Goal: Information Seeking & Learning: Learn about a topic

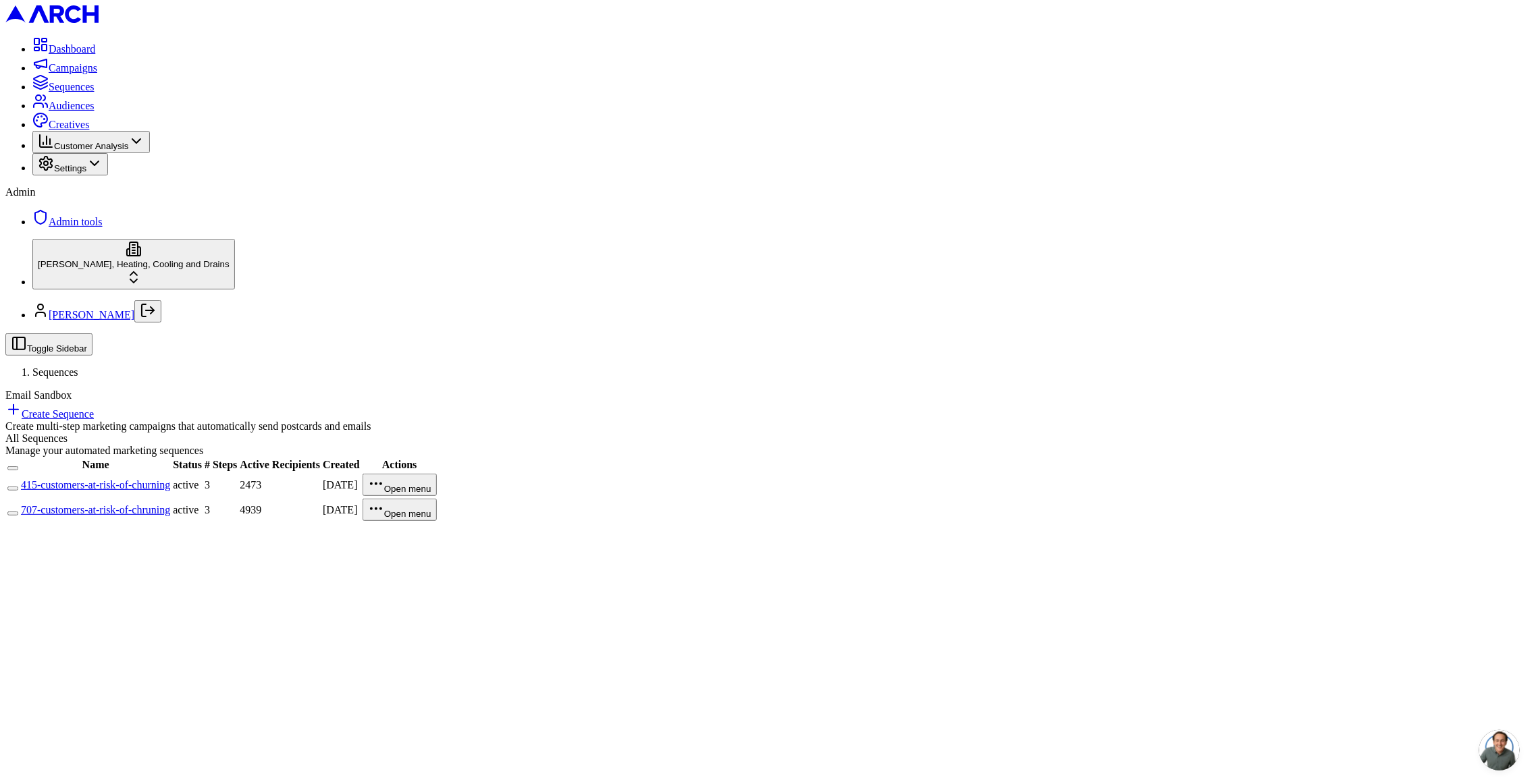
click at [170, 479] on link "415-customers-at-risk-of-churning" at bounding box center [96, 485] width 149 height 12
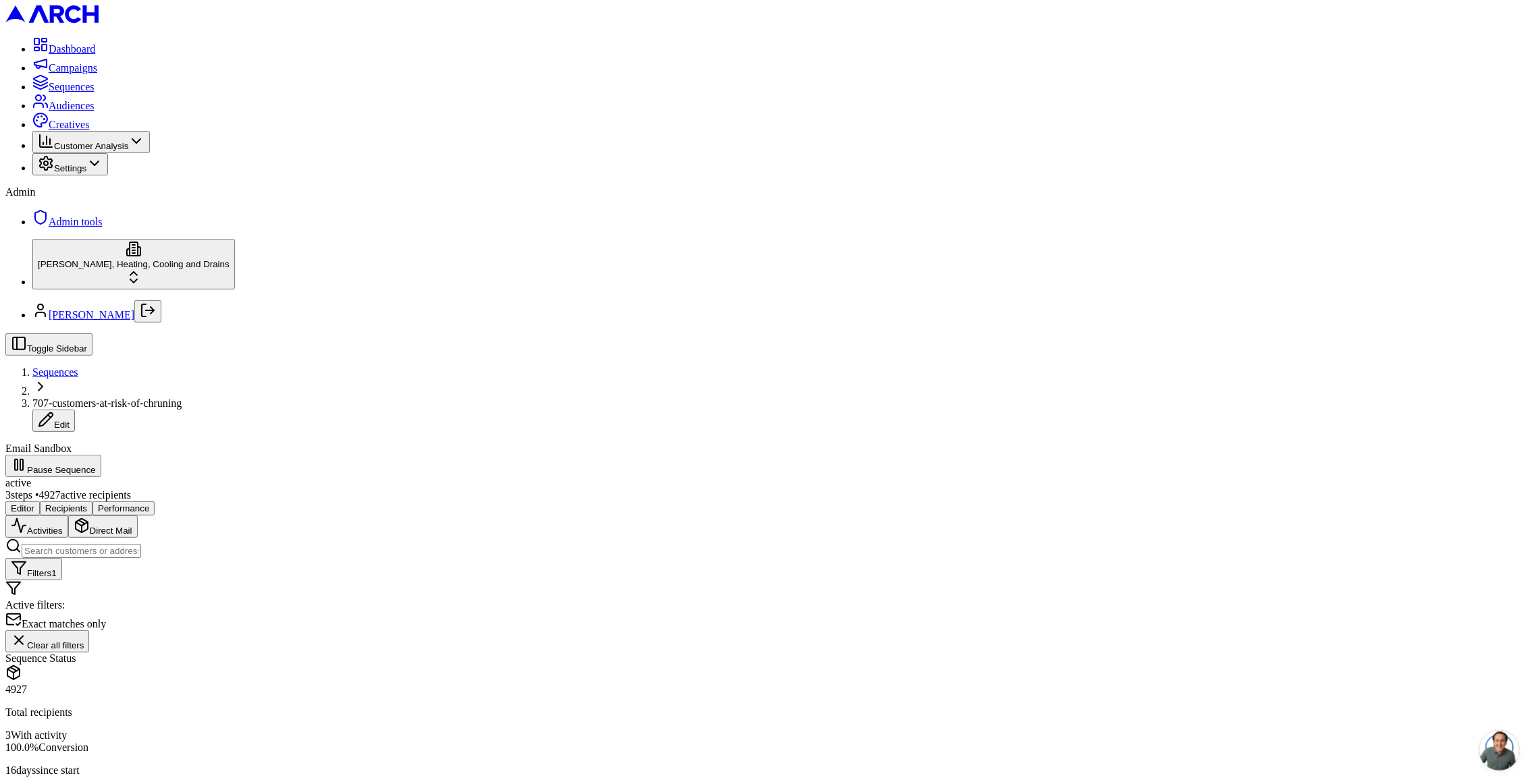
drag, startPoint x: 1214, startPoint y: 309, endPoint x: 1298, endPoint y: 309, distance: 84.0
click at [40, 502] on button "Editor" at bounding box center [23, 508] width 35 height 15
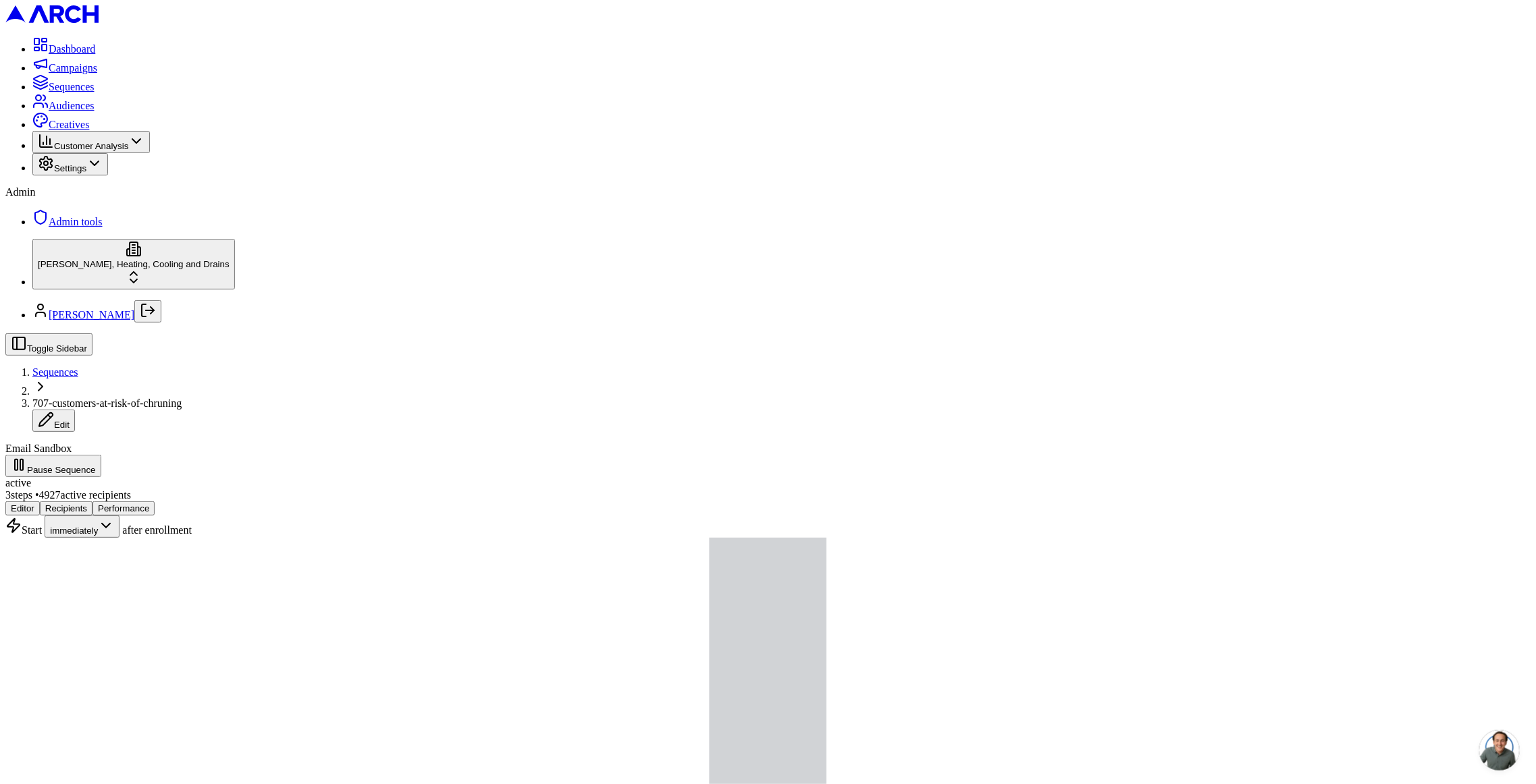
click at [155, 502] on button "Performance" at bounding box center [124, 508] width 62 height 15
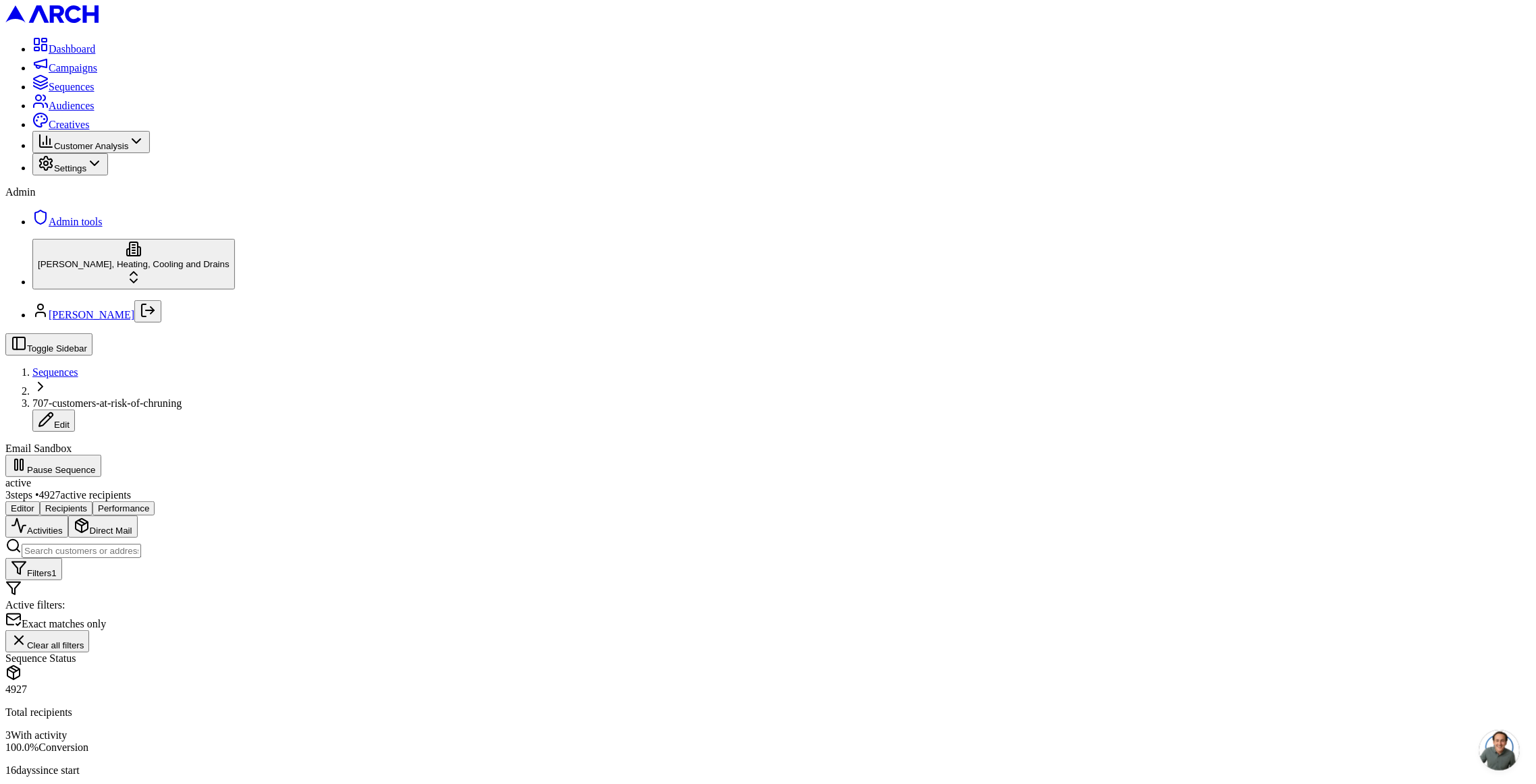
drag, startPoint x: 212, startPoint y: 471, endPoint x: 306, endPoint y: 473, distance: 94.0
copy div "3 customer s found"
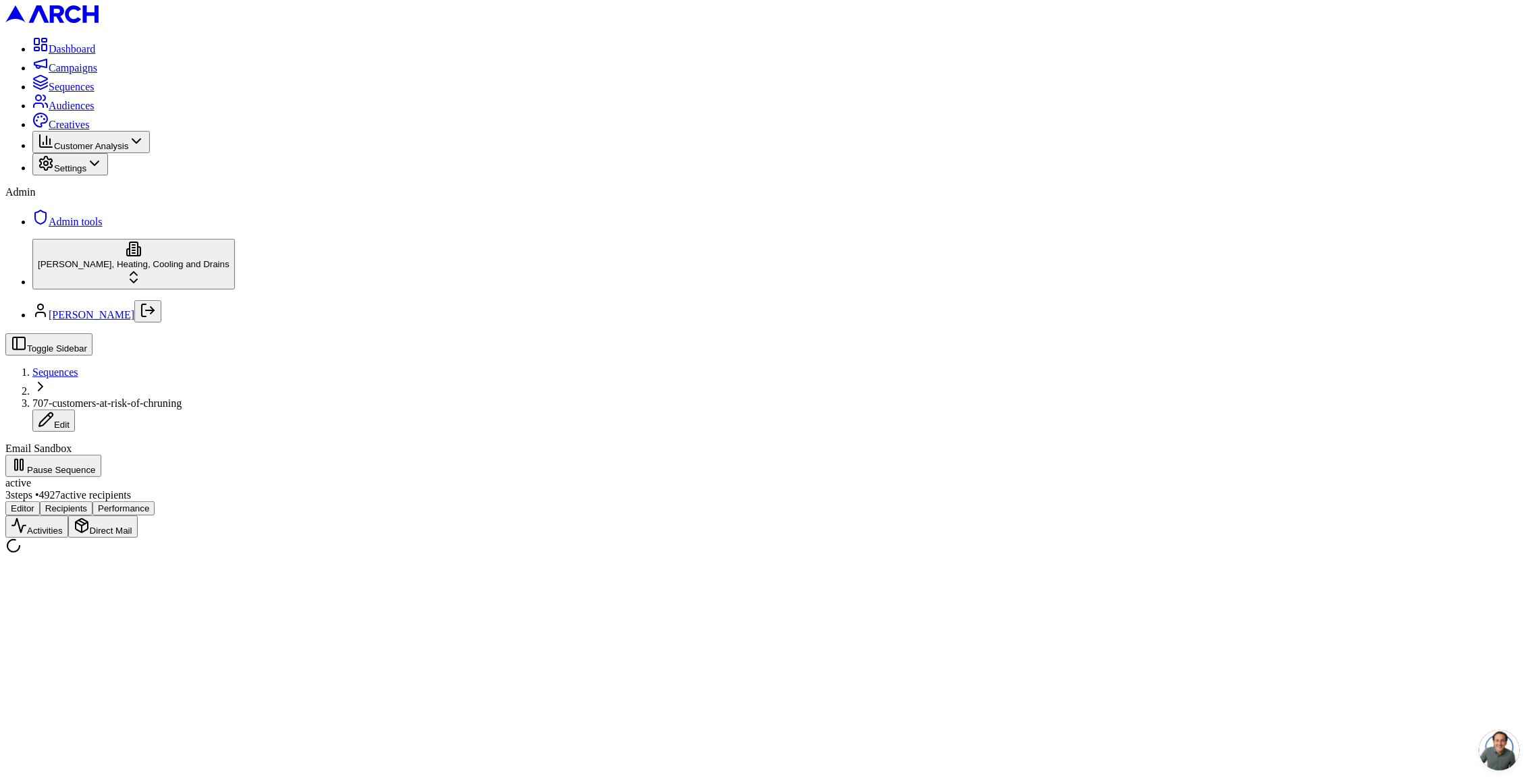
click at [131, 489] on span "3 steps • 4927 active recipients" at bounding box center [69, 495] width 126 height 12
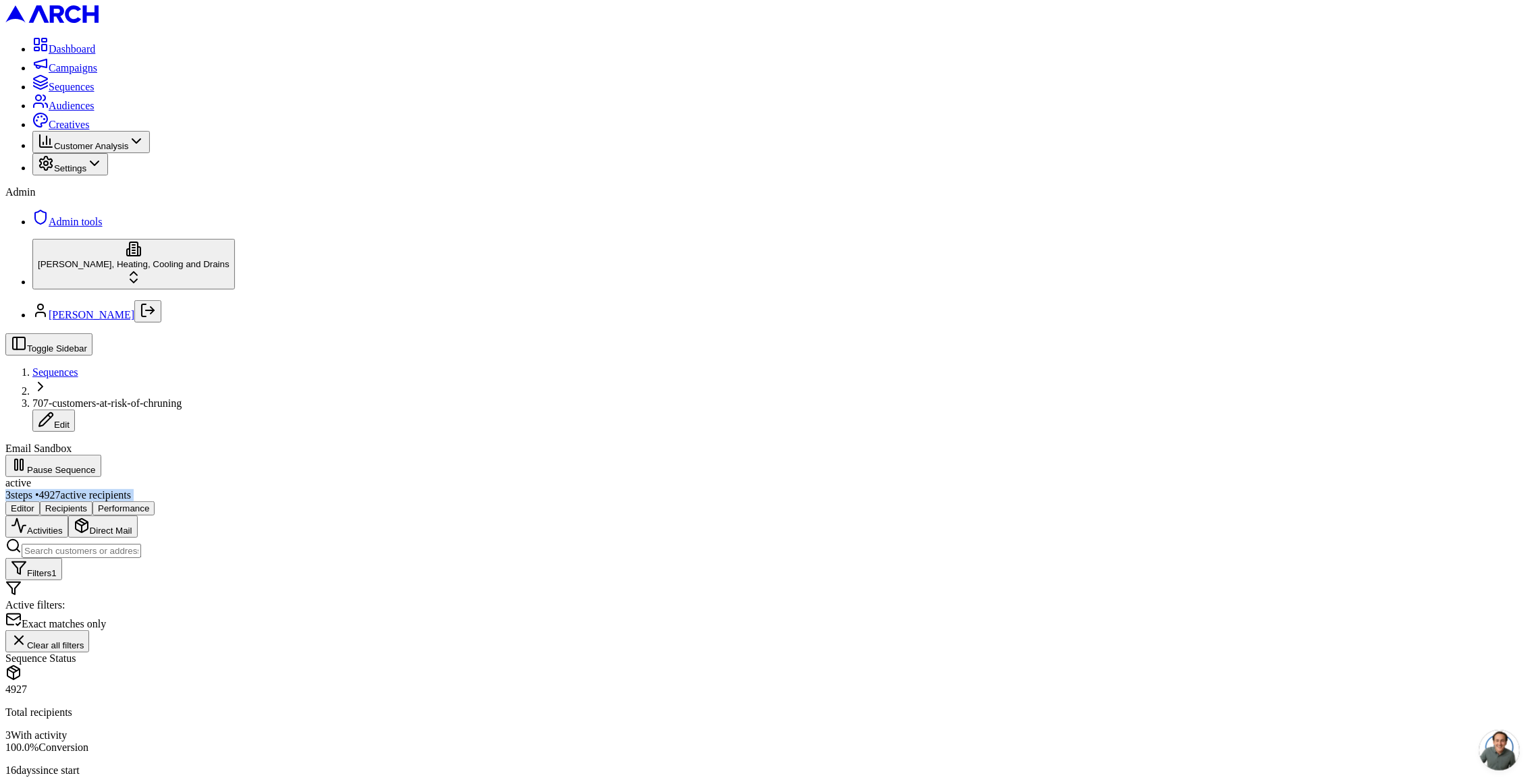
click at [131, 489] on span "3 steps • 4927 active recipients" at bounding box center [69, 495] width 126 height 12
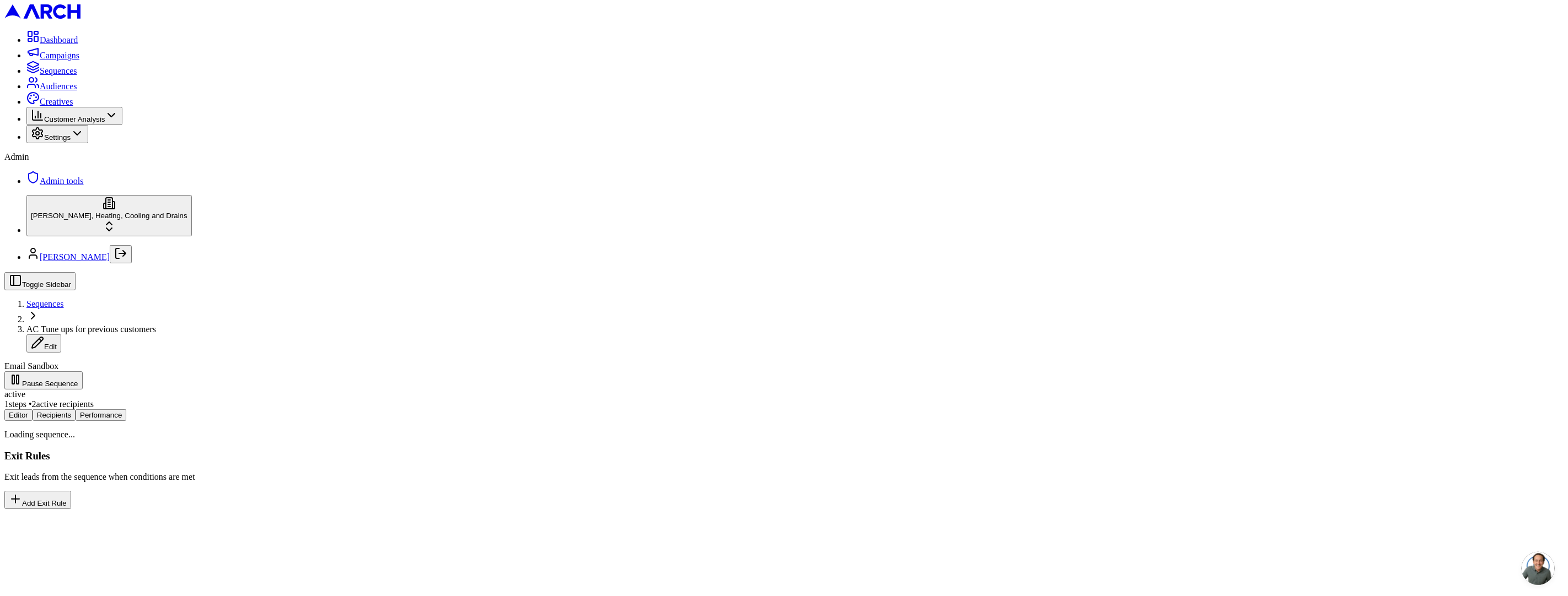
click at [52, 518] on html "Dashboard Campaigns Sequences Audiences Creatives Customer Analysis Settings Ad…" at bounding box center [784, 259] width 1568 height 518
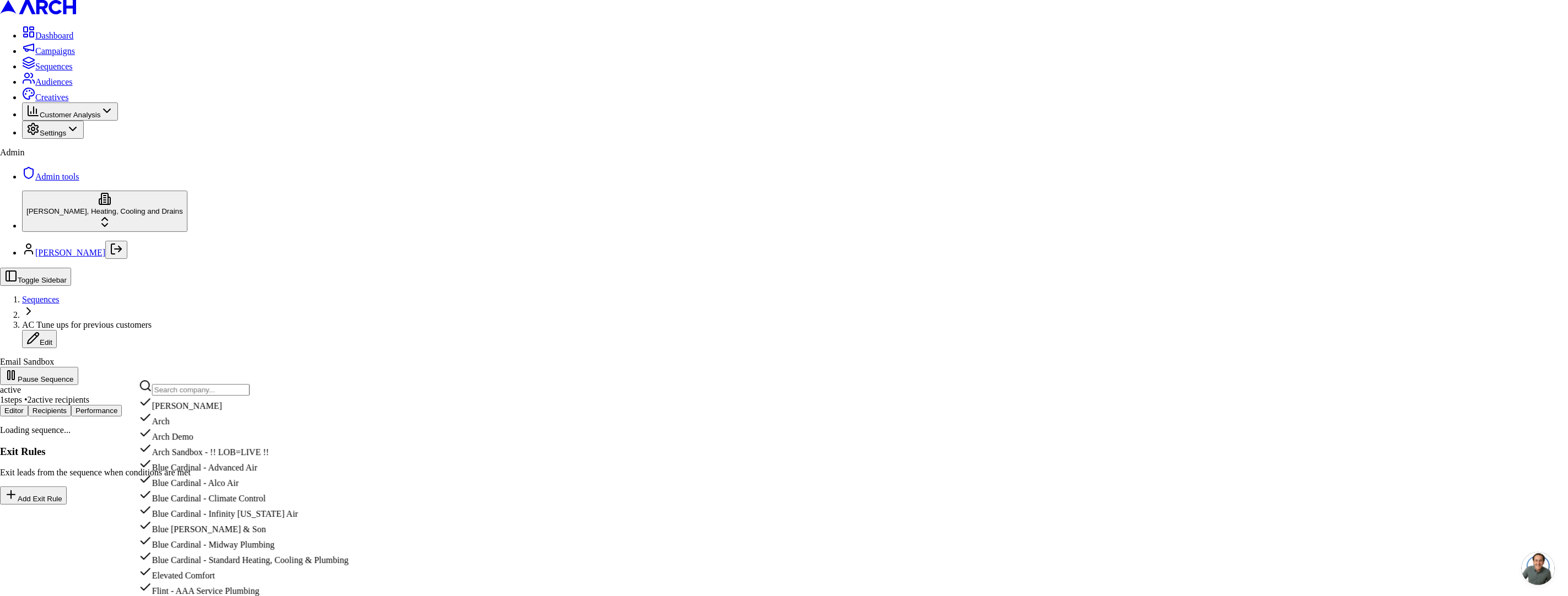
click at [186, 408] on div "[PERSON_NAME]" at bounding box center [262, 403] width 247 height 16
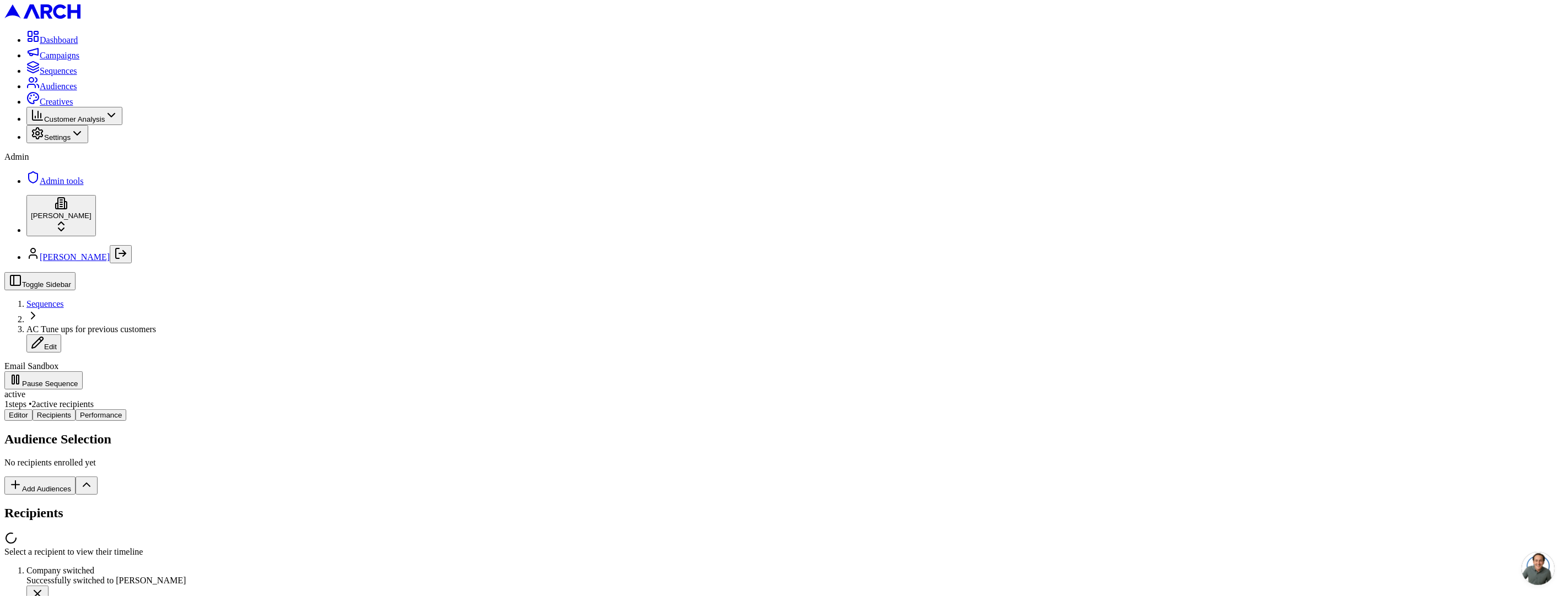
click at [216, 410] on div "Editor Recipients Performance Audience Selection No recipients enrolled yet Add…" at bounding box center [784, 483] width 1559 height 148
